Goal: Task Accomplishment & Management: Manage account settings

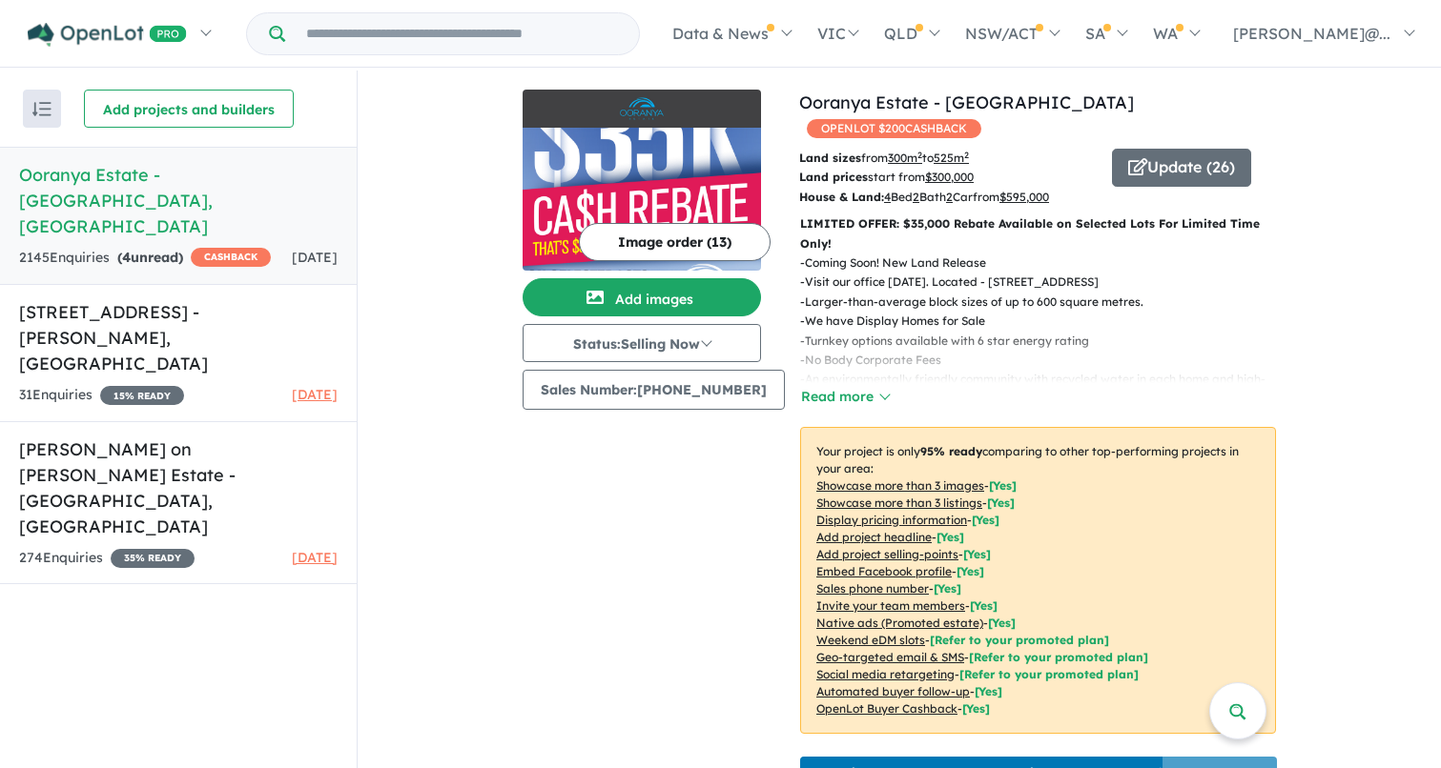
click at [172, 247] on div "2145 Enquir ies ( 4 unread) CASHBACK" at bounding box center [145, 258] width 252 height 23
click at [137, 247] on div "2145 Enquir ies ( 4 unread) CASHBACK" at bounding box center [145, 258] width 252 height 23
click at [191, 183] on h5 "Ooranya Estate - [GEOGRAPHIC_DATA][PERSON_NAME][GEOGRAPHIC_DATA]" at bounding box center [178, 200] width 318 height 77
click at [215, 178] on h5 "Ooranya Estate - [GEOGRAPHIC_DATA][PERSON_NAME][GEOGRAPHIC_DATA]" at bounding box center [178, 200] width 318 height 77
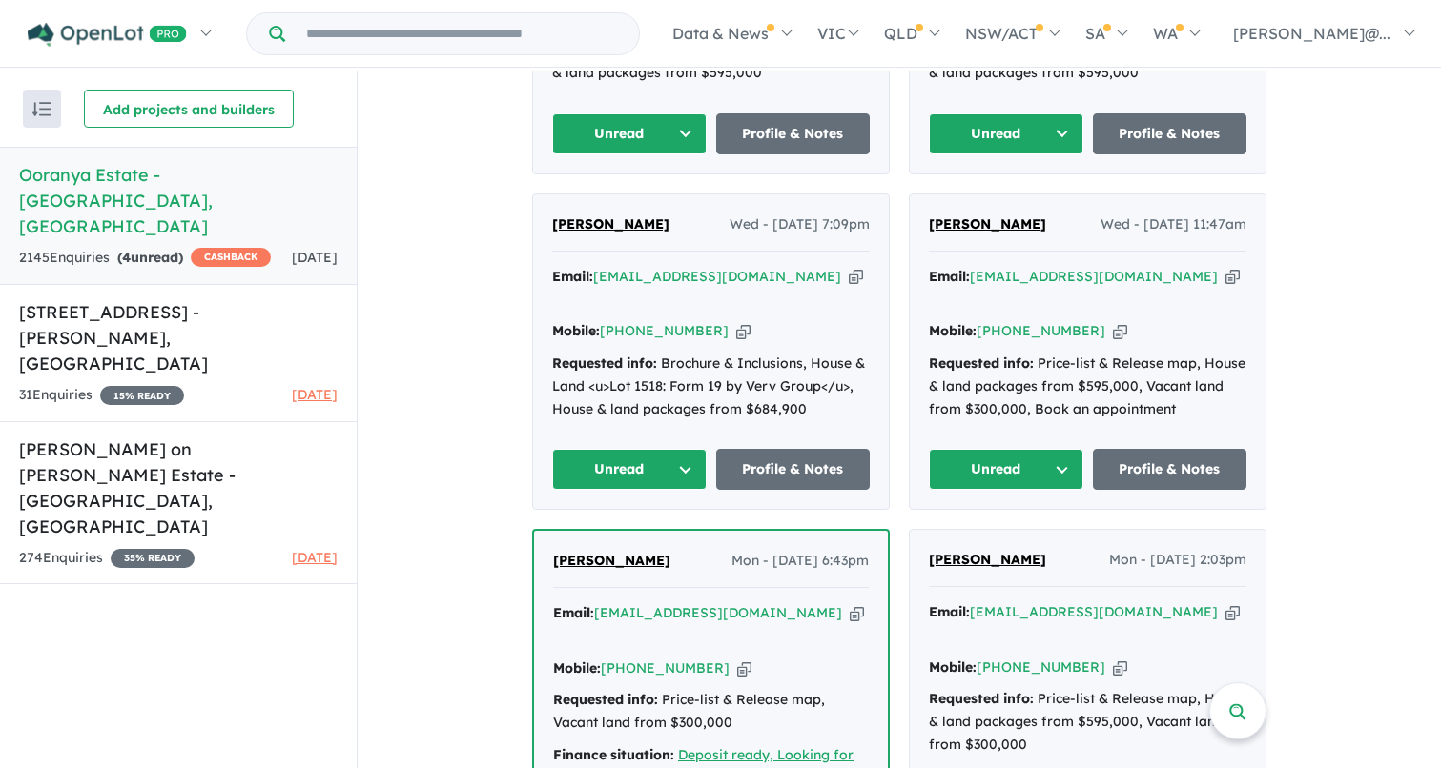
scroll to position [1057, 0]
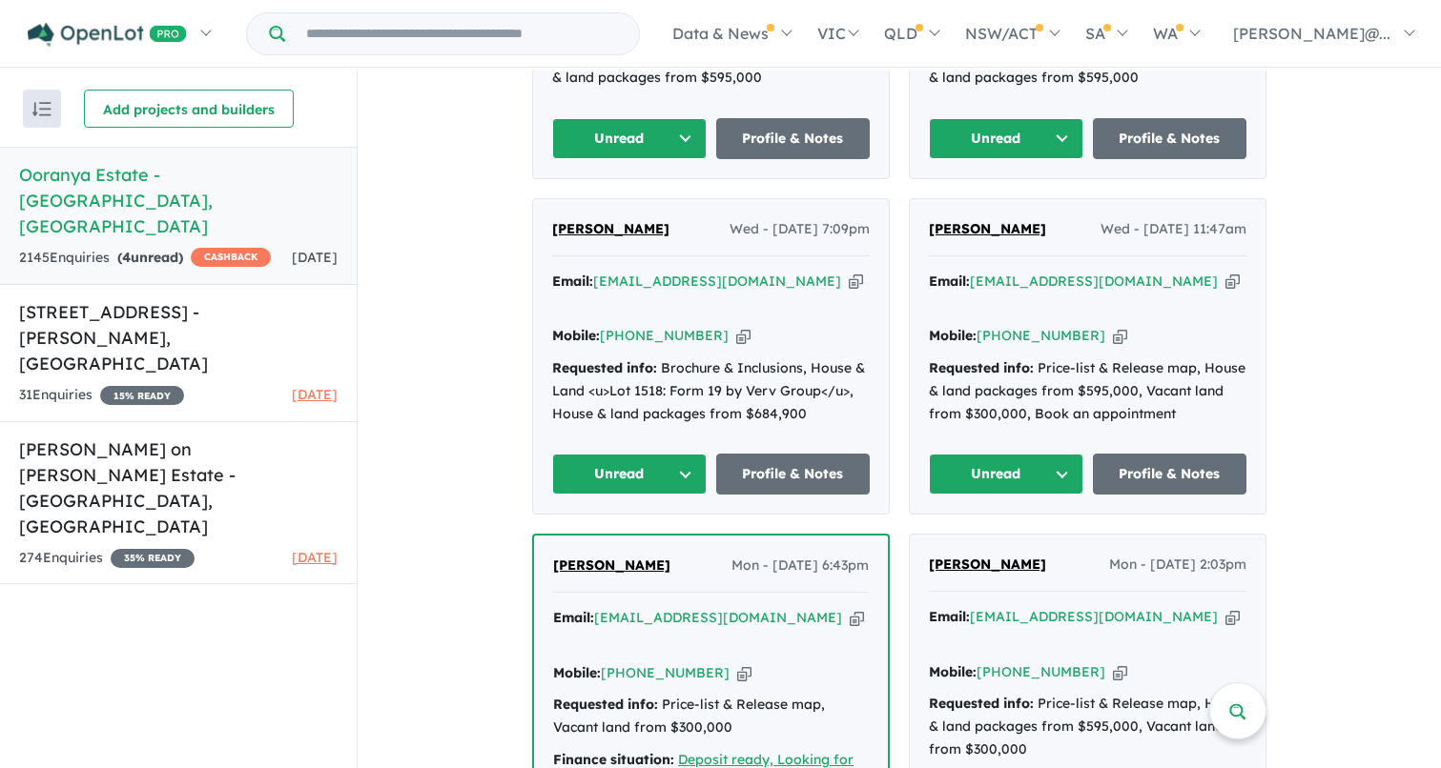
click at [1052, 454] on button "Unread" at bounding box center [1006, 474] width 154 height 41
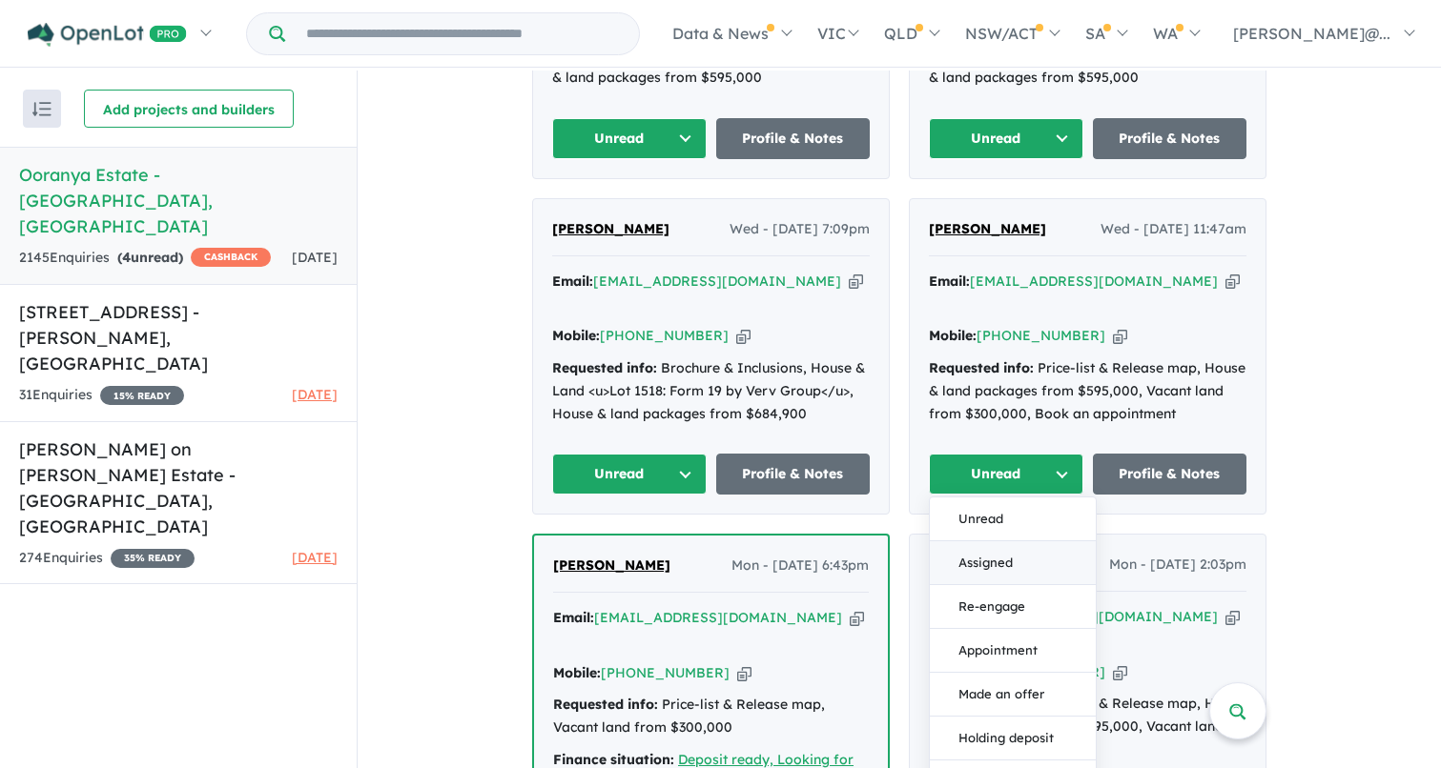
click at [966, 542] on button "Assigned" at bounding box center [1013, 564] width 166 height 44
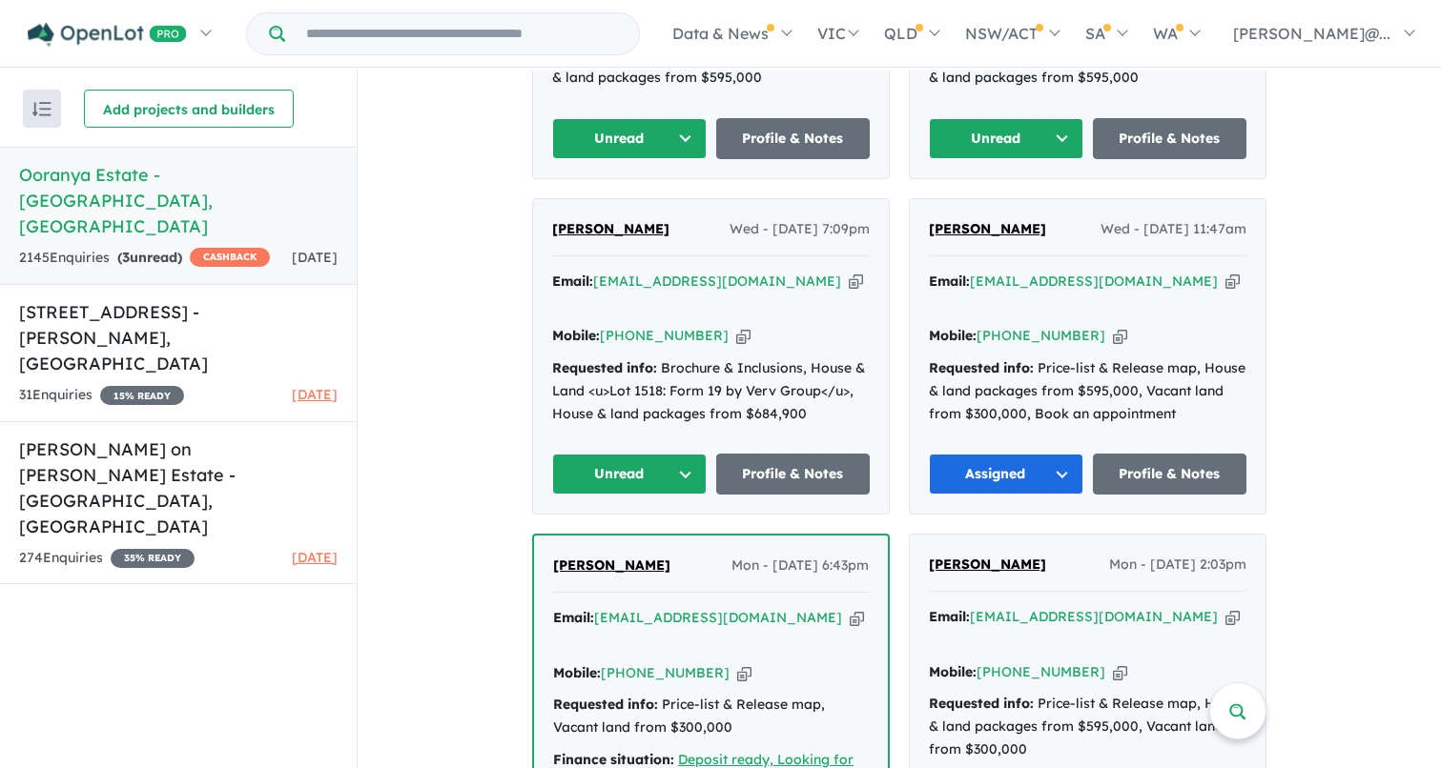
click at [683, 454] on button "Unread" at bounding box center [629, 474] width 154 height 41
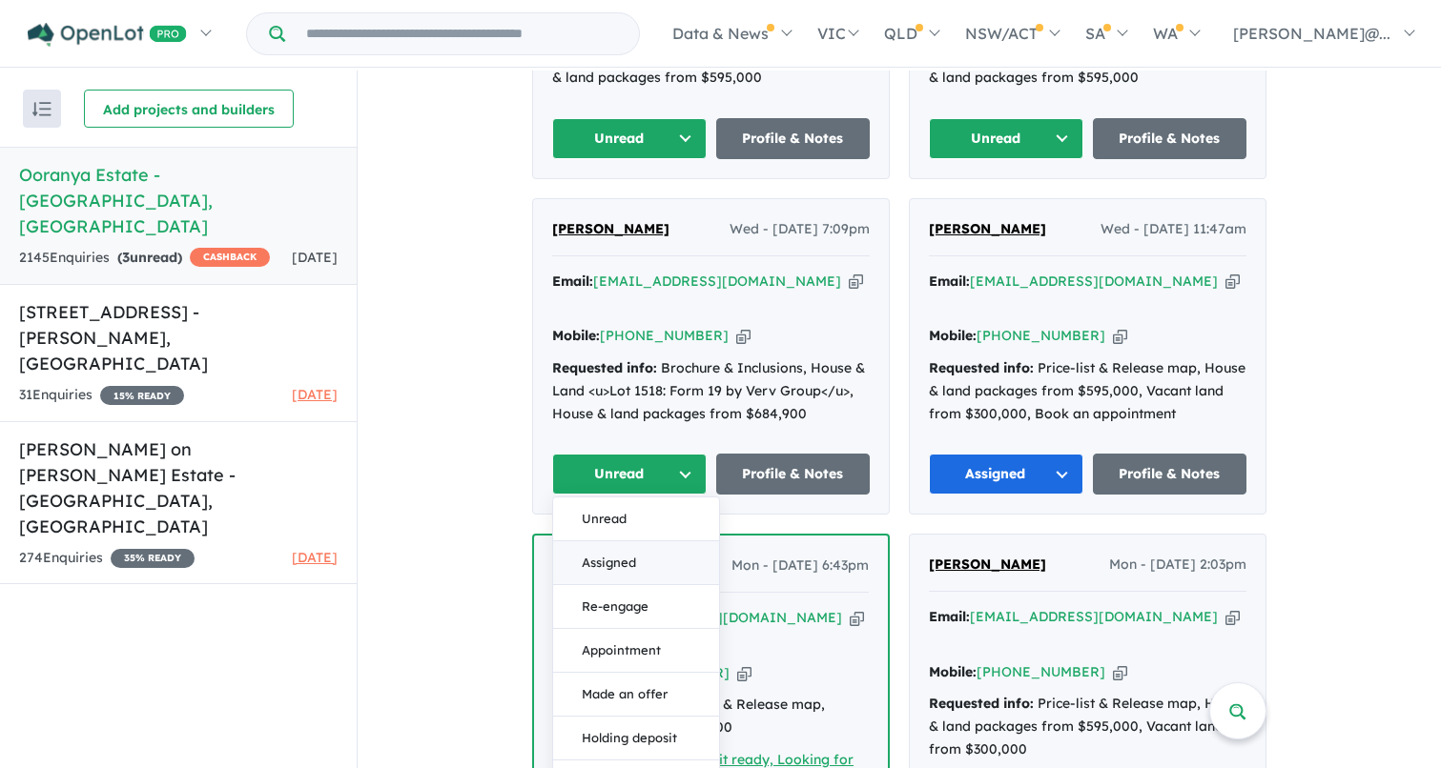
click at [611, 542] on button "Assigned" at bounding box center [636, 564] width 166 height 44
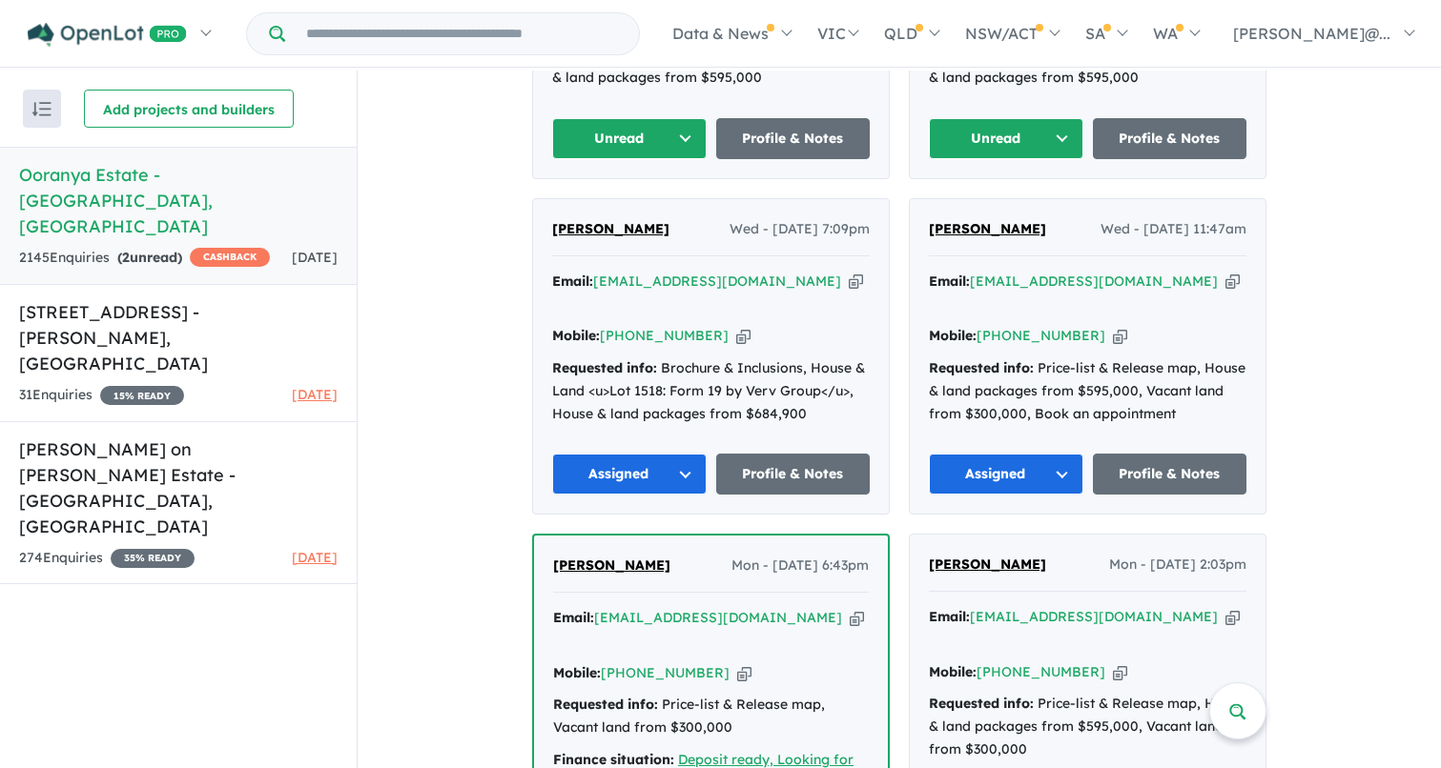
scroll to position [959, 0]
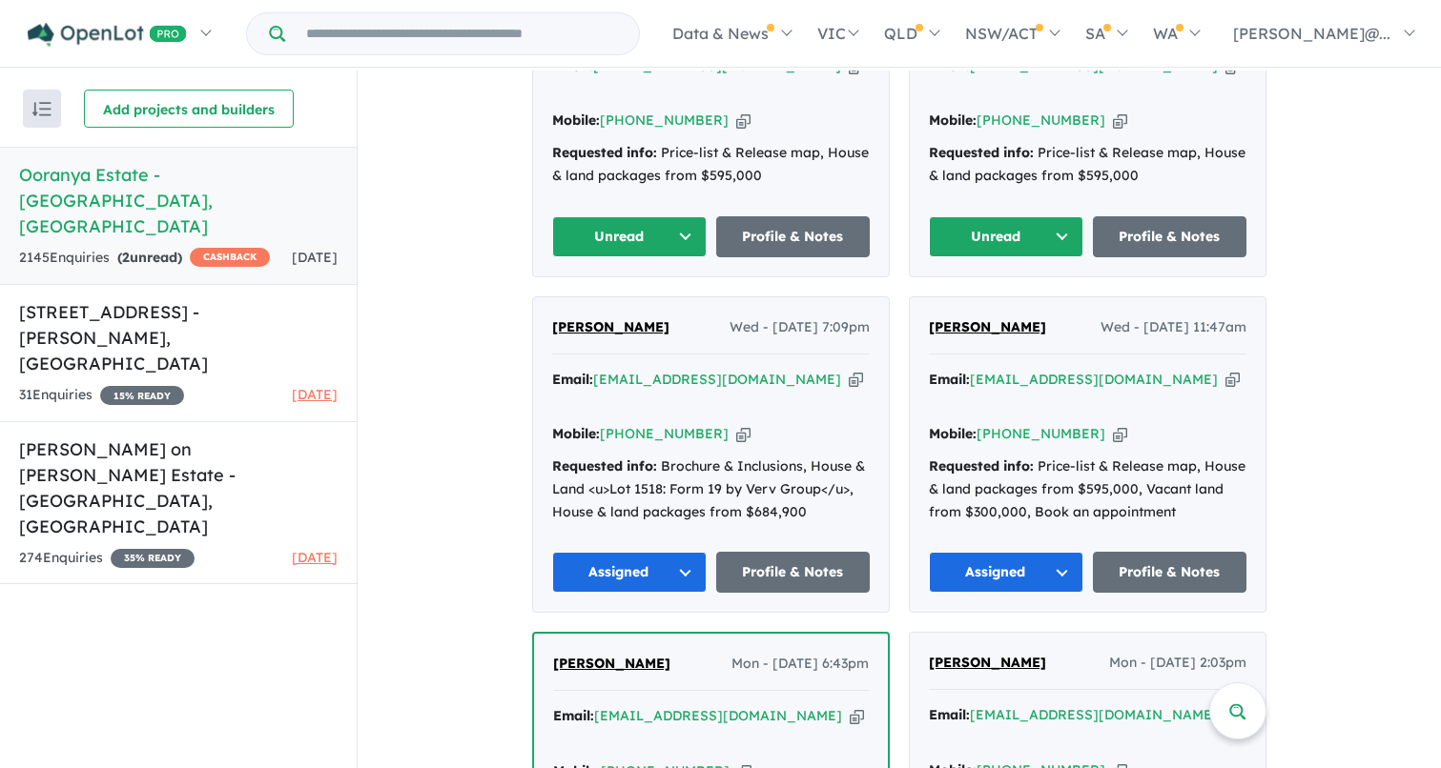
click at [1053, 216] on button "Unread" at bounding box center [1006, 236] width 154 height 41
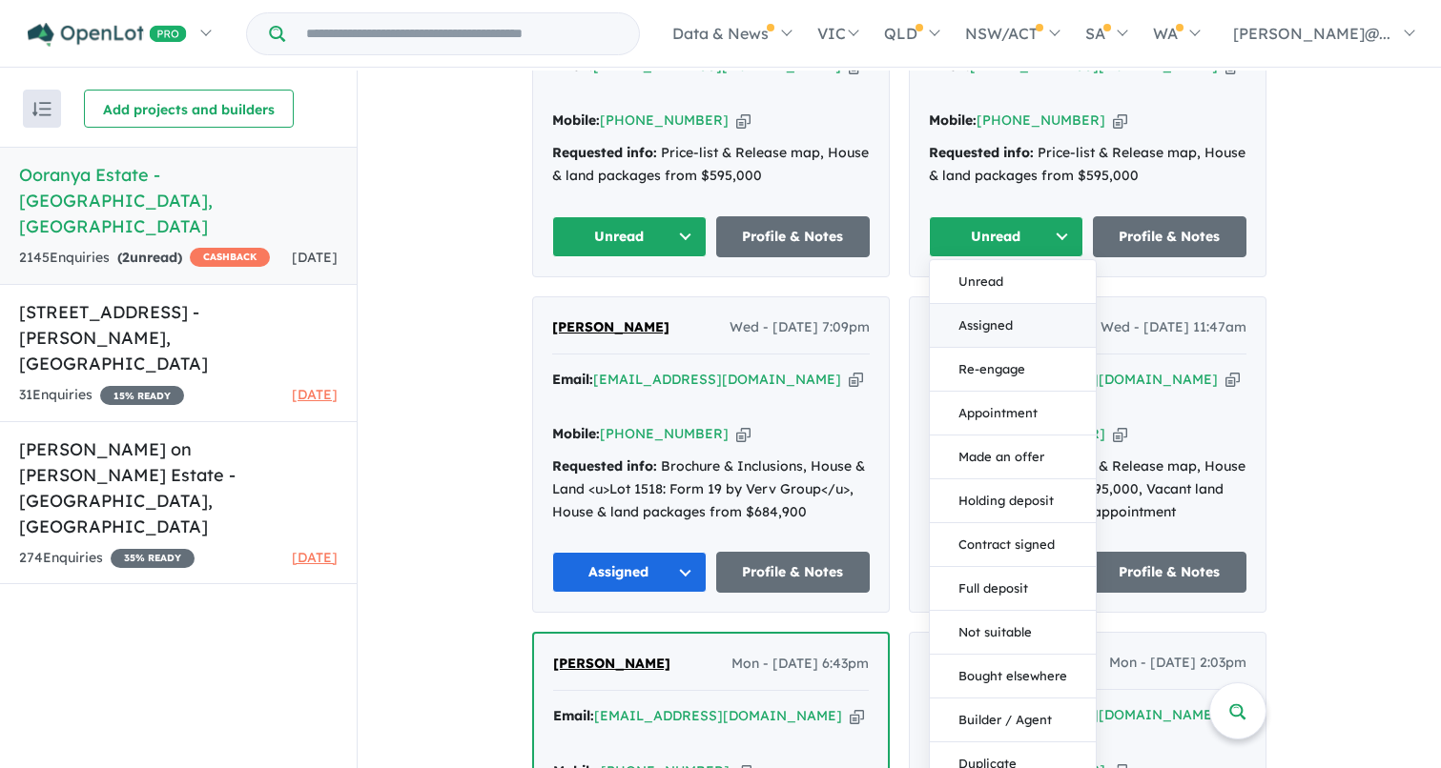
click at [982, 304] on button "Assigned" at bounding box center [1013, 326] width 166 height 44
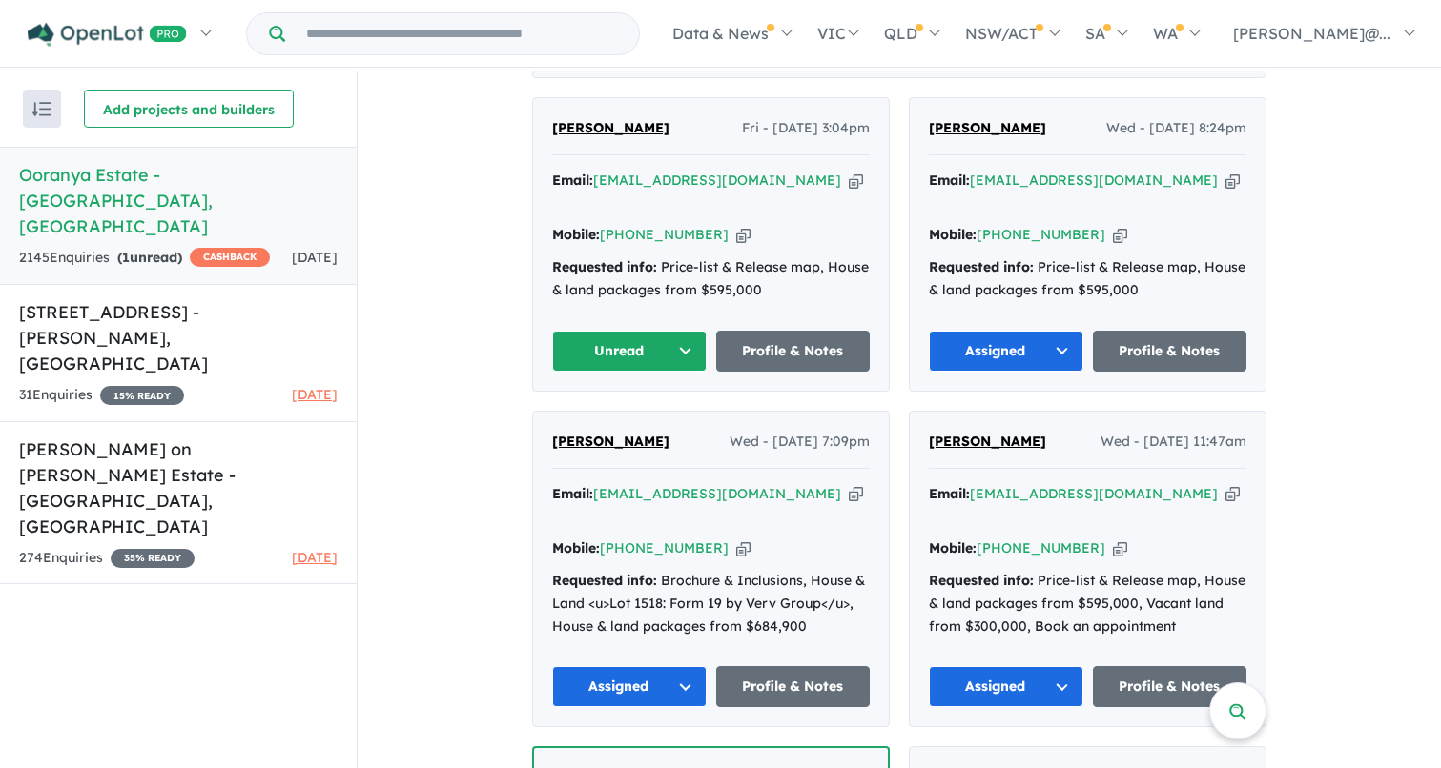
scroll to position [819, 0]
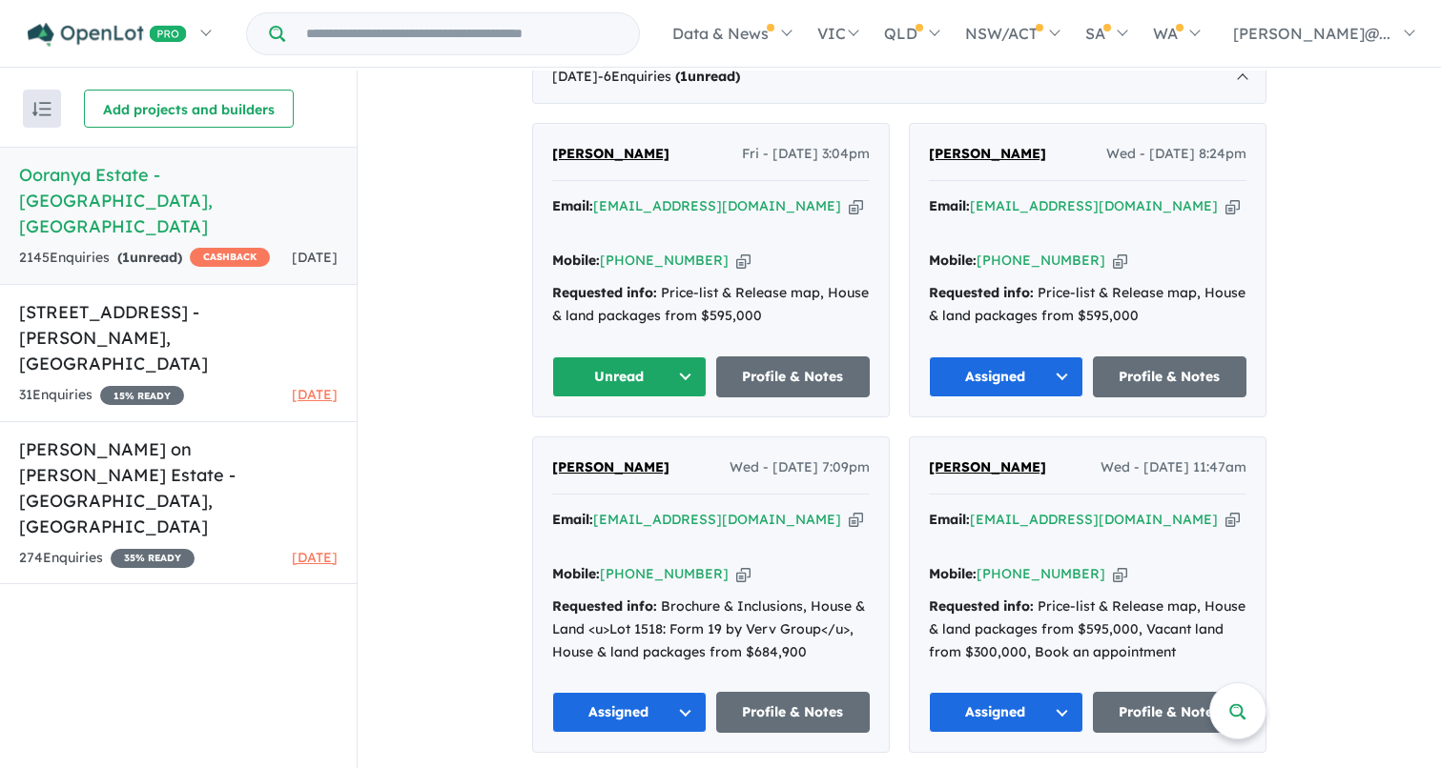
click at [681, 357] on button "Unread" at bounding box center [629, 377] width 154 height 41
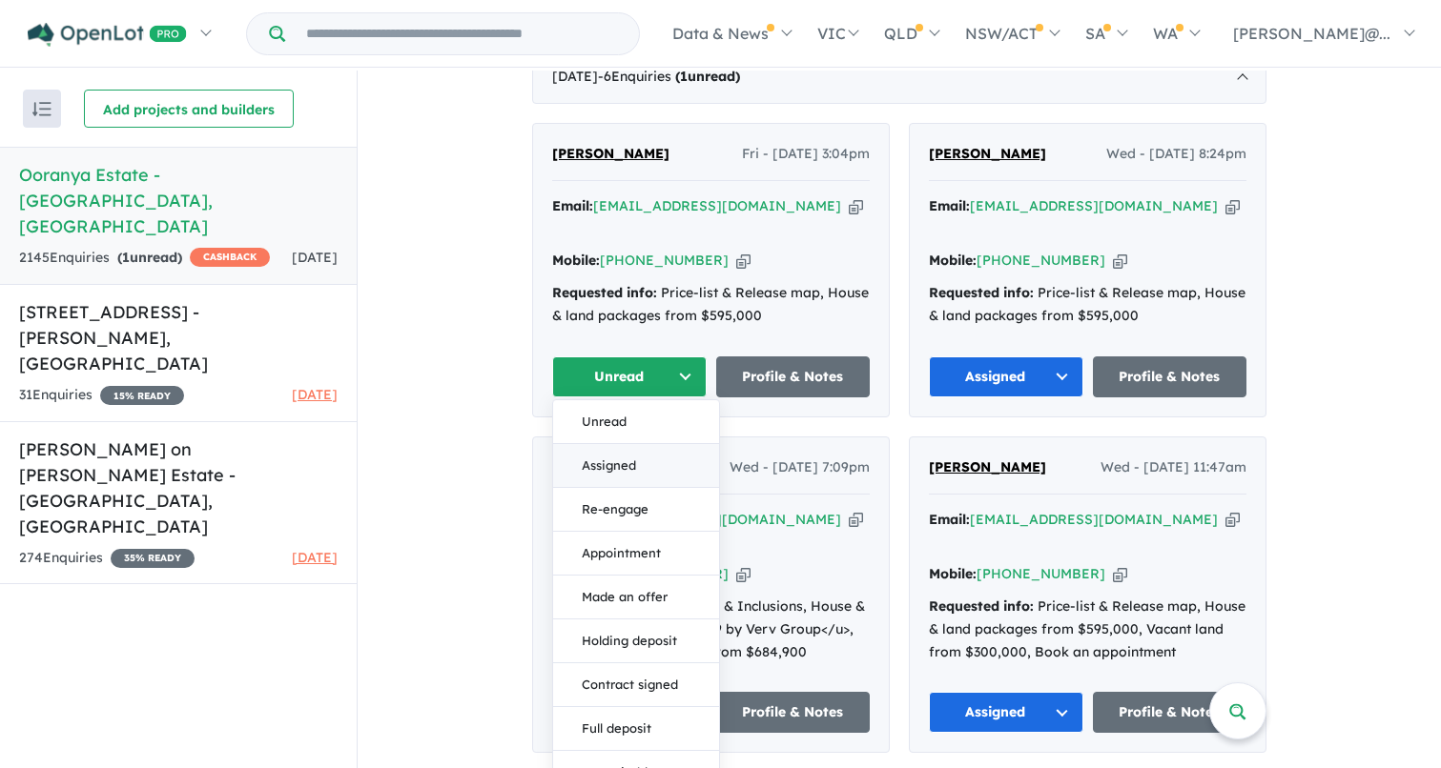
click at [631, 444] on button "Assigned" at bounding box center [636, 466] width 166 height 44
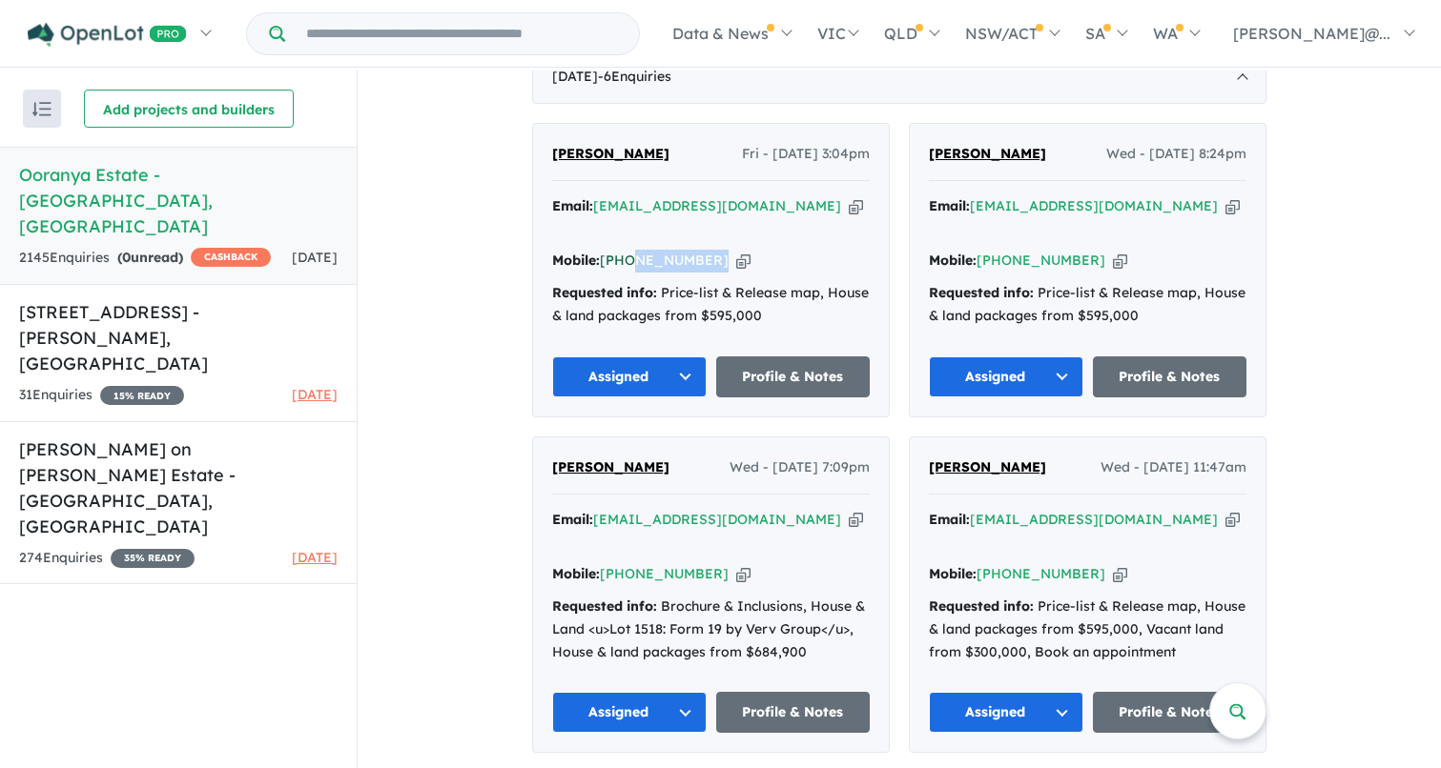
copy link "413 249 587"
drag, startPoint x: 704, startPoint y: 221, endPoint x: 627, endPoint y: 220, distance: 76.3
click at [627, 250] on div "Mobile: [PHONE_NUMBER] Copied!" at bounding box center [710, 261] width 317 height 23
